Goal: Task Accomplishment & Management: Manage account settings

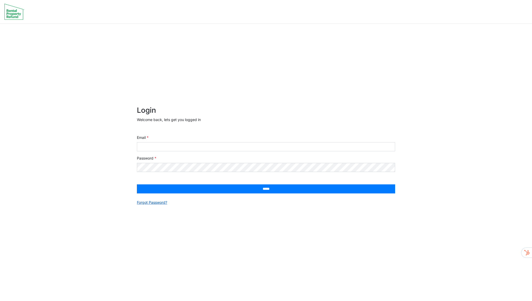
click at [153, 204] on link "Forgot Password?" at bounding box center [152, 202] width 30 height 5
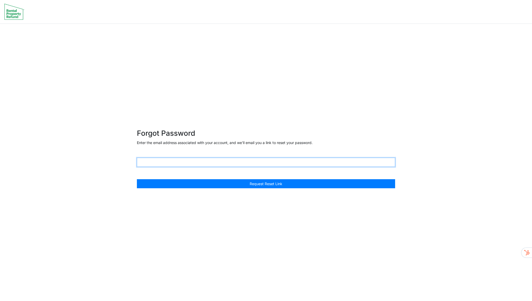
click at [182, 164] on input "text" at bounding box center [266, 162] width 258 height 9
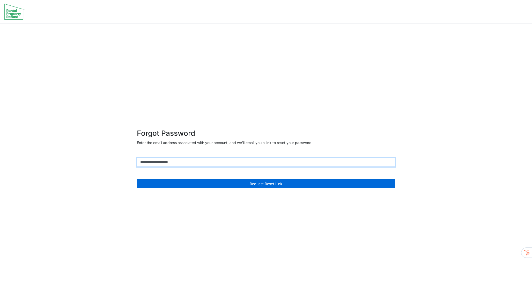
type input "**********"
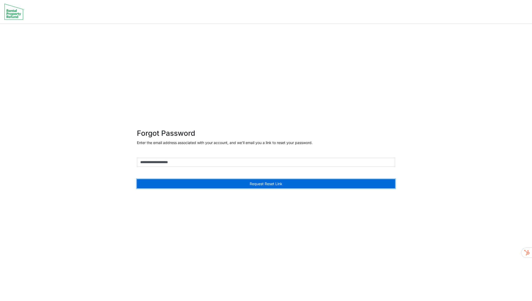
click at [258, 185] on button "Request Reset Link" at bounding box center [266, 183] width 258 height 9
